Goal: Task Accomplishment & Management: Manage account settings

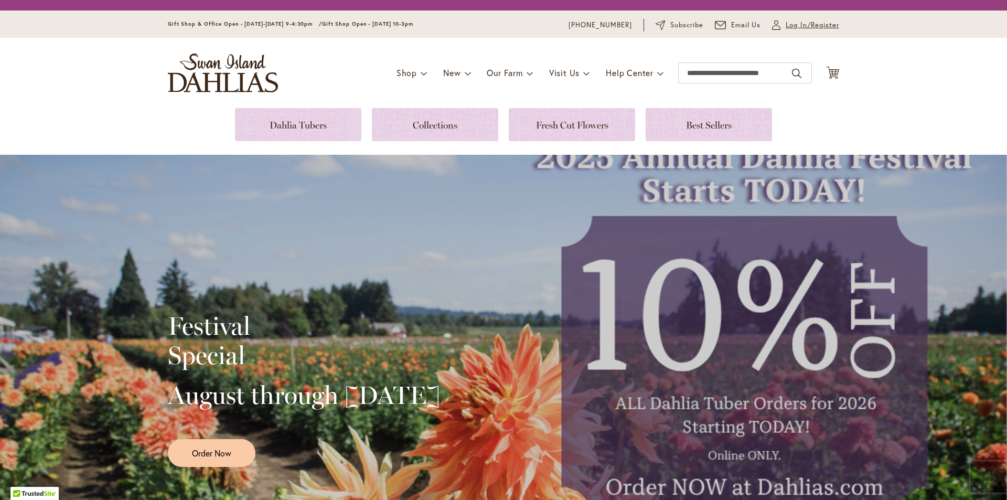
click at [786, 22] on span "Log In/Register" at bounding box center [812, 25] width 53 height 10
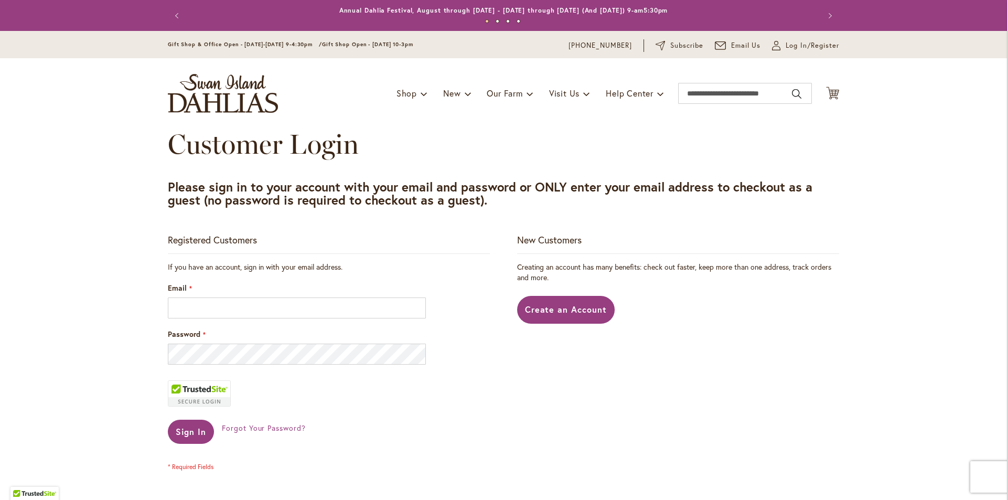
click at [235, 293] on div "Email" at bounding box center [329, 301] width 322 height 36
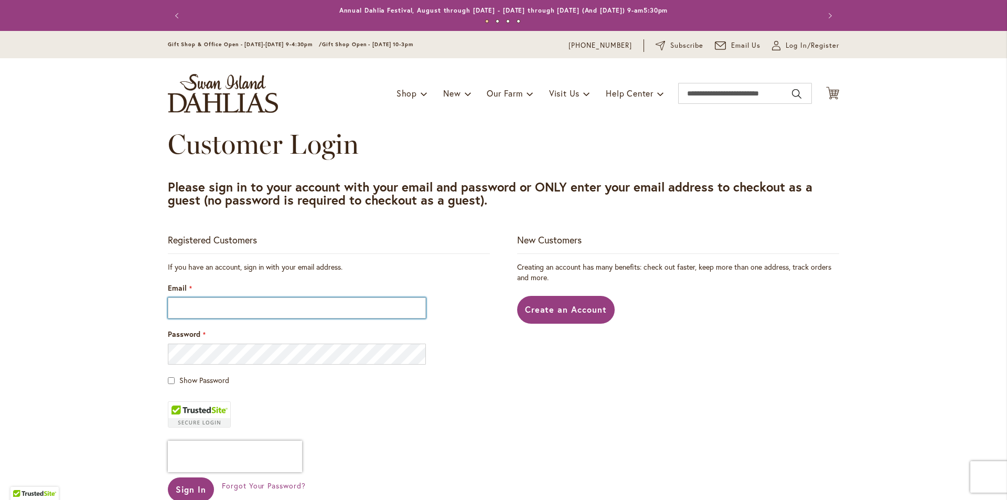
click at [240, 308] on input "Email" at bounding box center [297, 307] width 258 height 21
type input "**********"
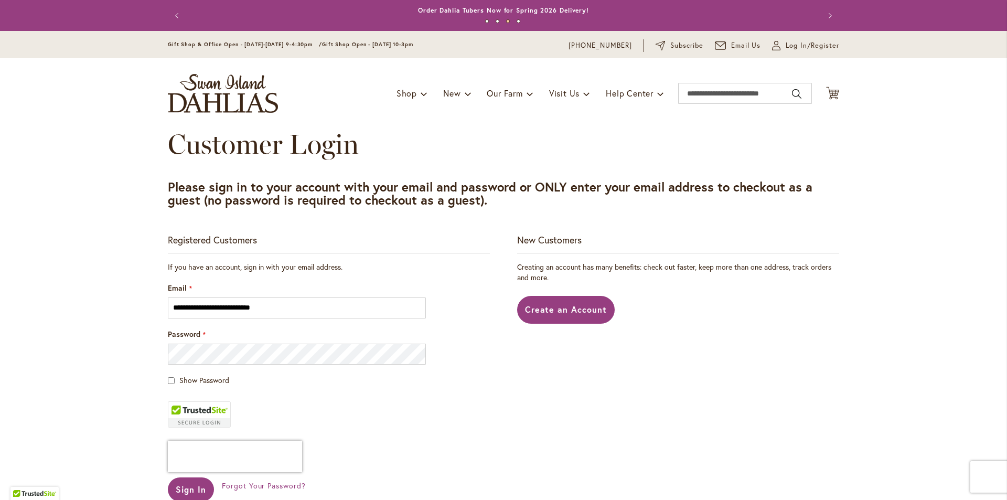
click at [171, 381] on div "Show Password" at bounding box center [329, 380] width 322 height 10
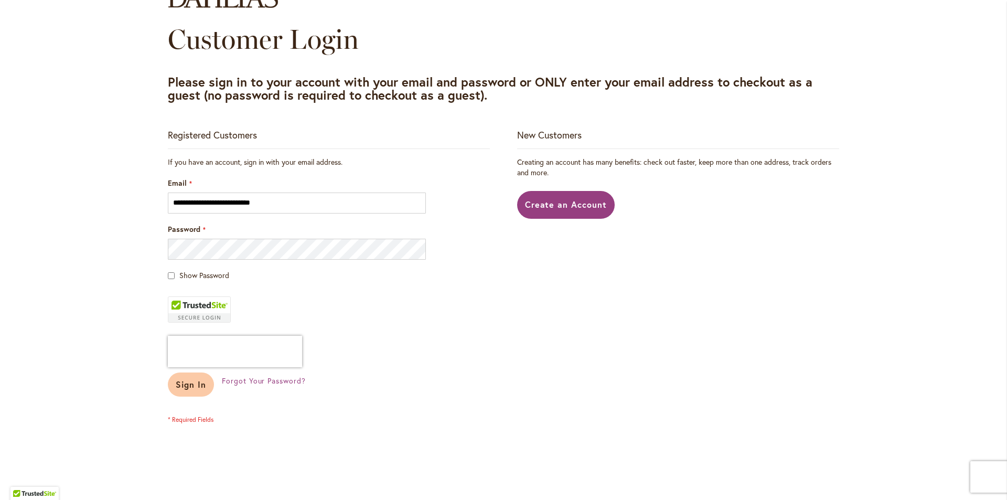
click at [190, 390] on button "Sign In" at bounding box center [191, 384] width 46 height 24
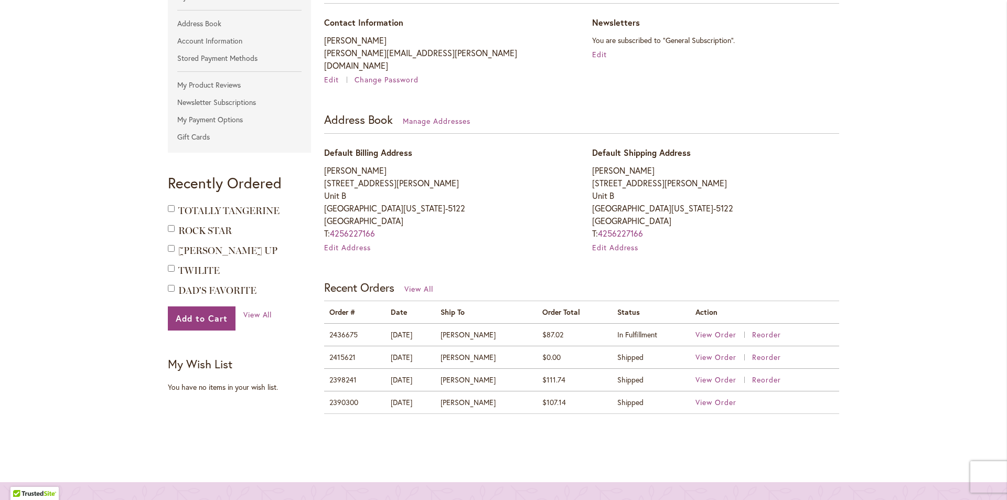
scroll to position [105, 0]
